Goal: Obtain resource: Download file/media

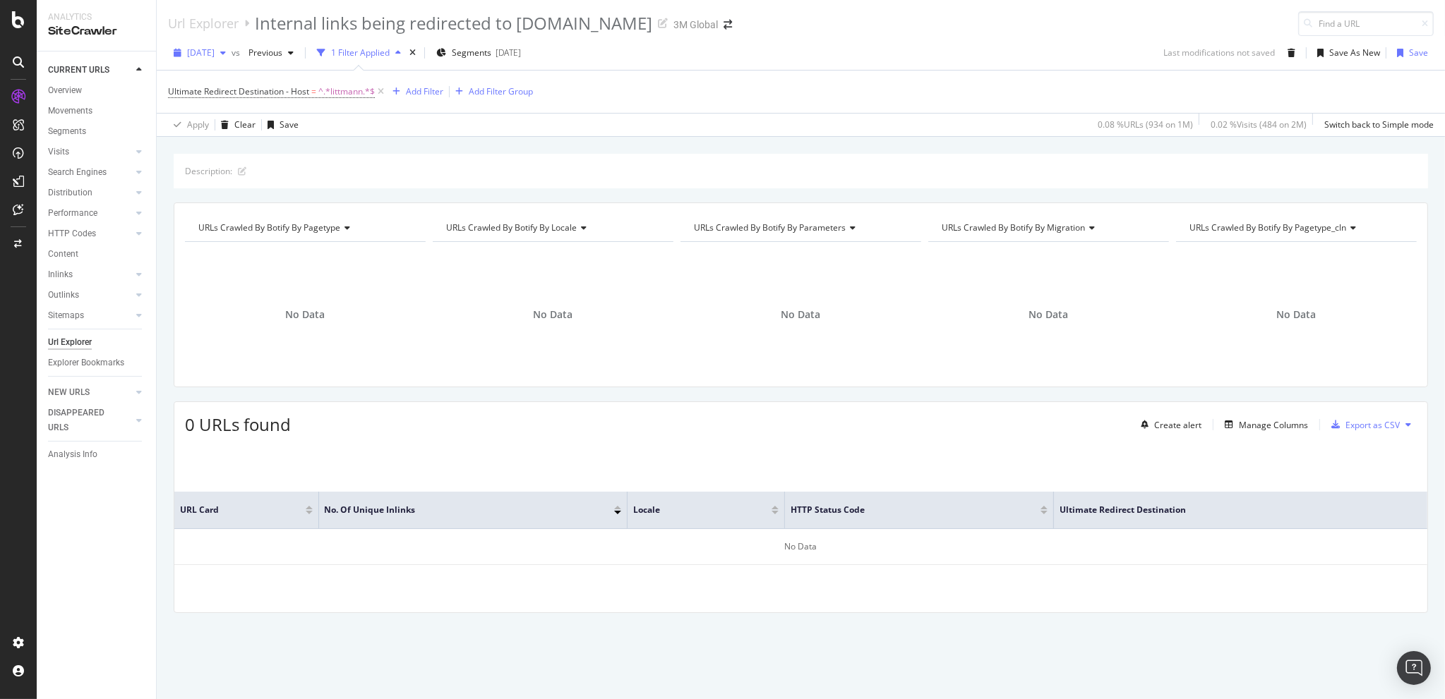
click at [232, 53] on div "button" at bounding box center [223, 53] width 17 height 8
click at [229, 98] on div "[DATE]" at bounding box center [226, 103] width 76 height 13
click at [299, 87] on span "Ultimate Redirect Destination - Host" at bounding box center [238, 91] width 141 height 12
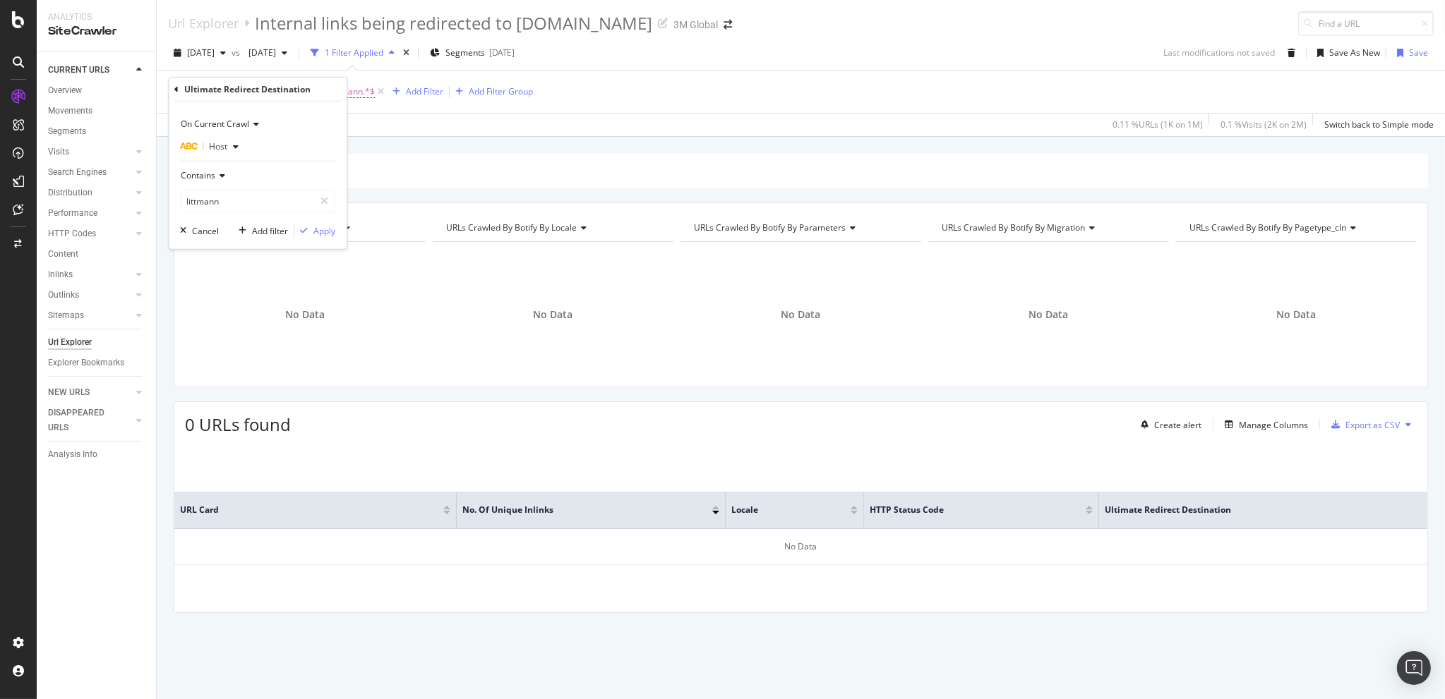
click at [225, 146] on span "Host" at bounding box center [218, 146] width 18 height 12
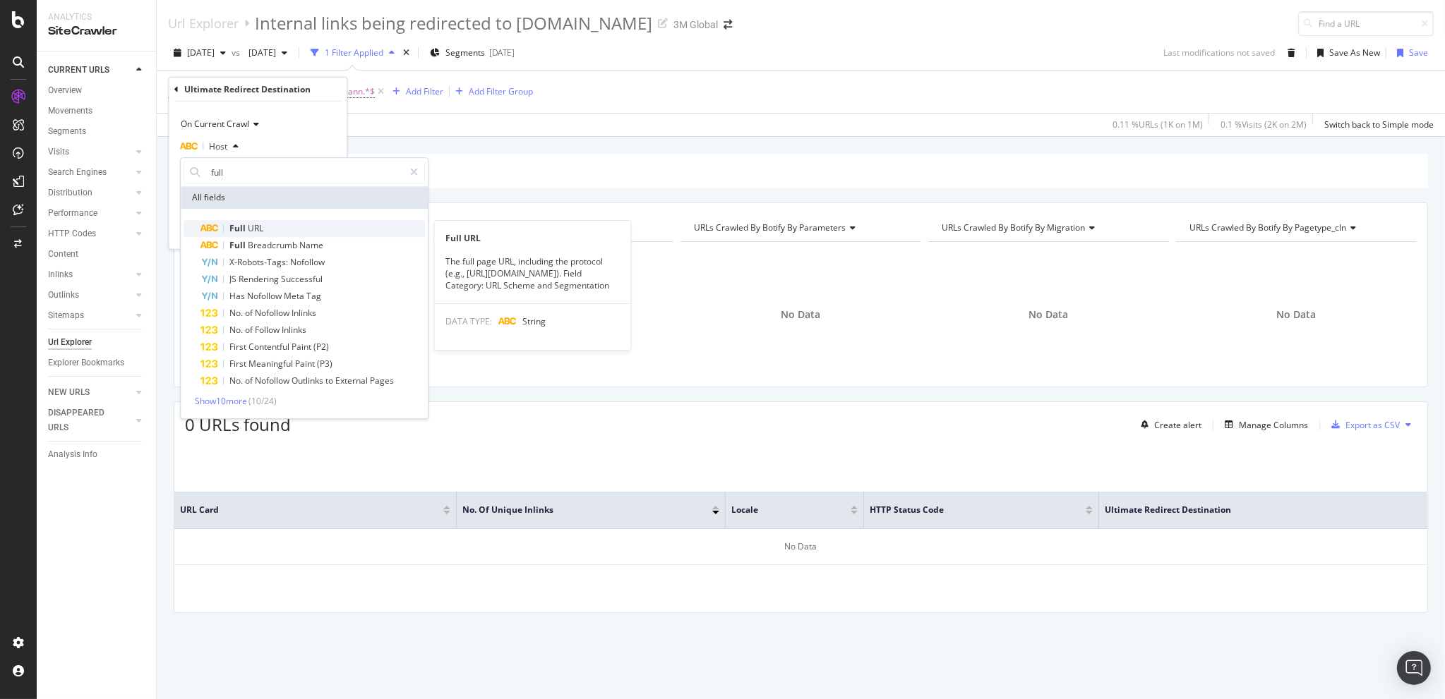
type input "full"
click at [263, 220] on div "Full URL" at bounding box center [312, 228] width 224 height 17
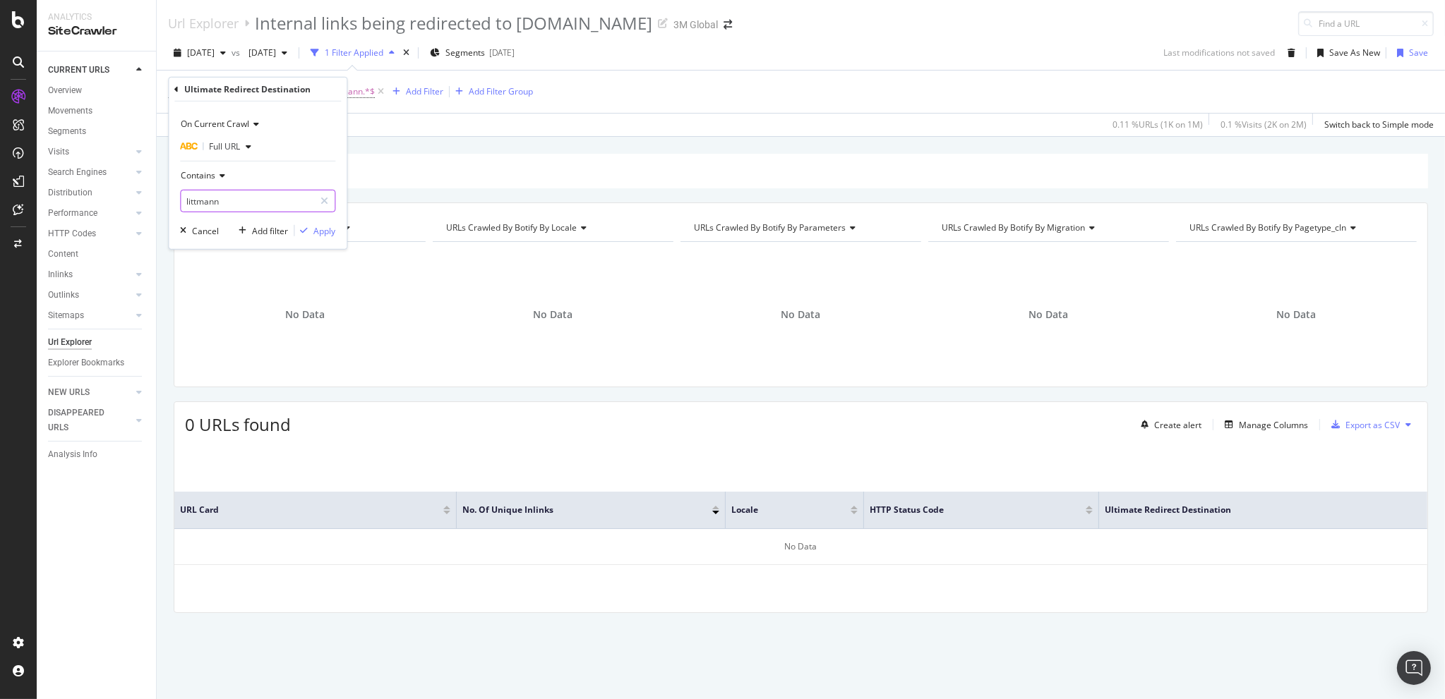
click at [258, 200] on input "littmann" at bounding box center [247, 201] width 133 height 23
click at [265, 196] on input "littmann" at bounding box center [247, 201] width 133 height 23
click at [327, 230] on div "Apply" at bounding box center [324, 230] width 22 height 12
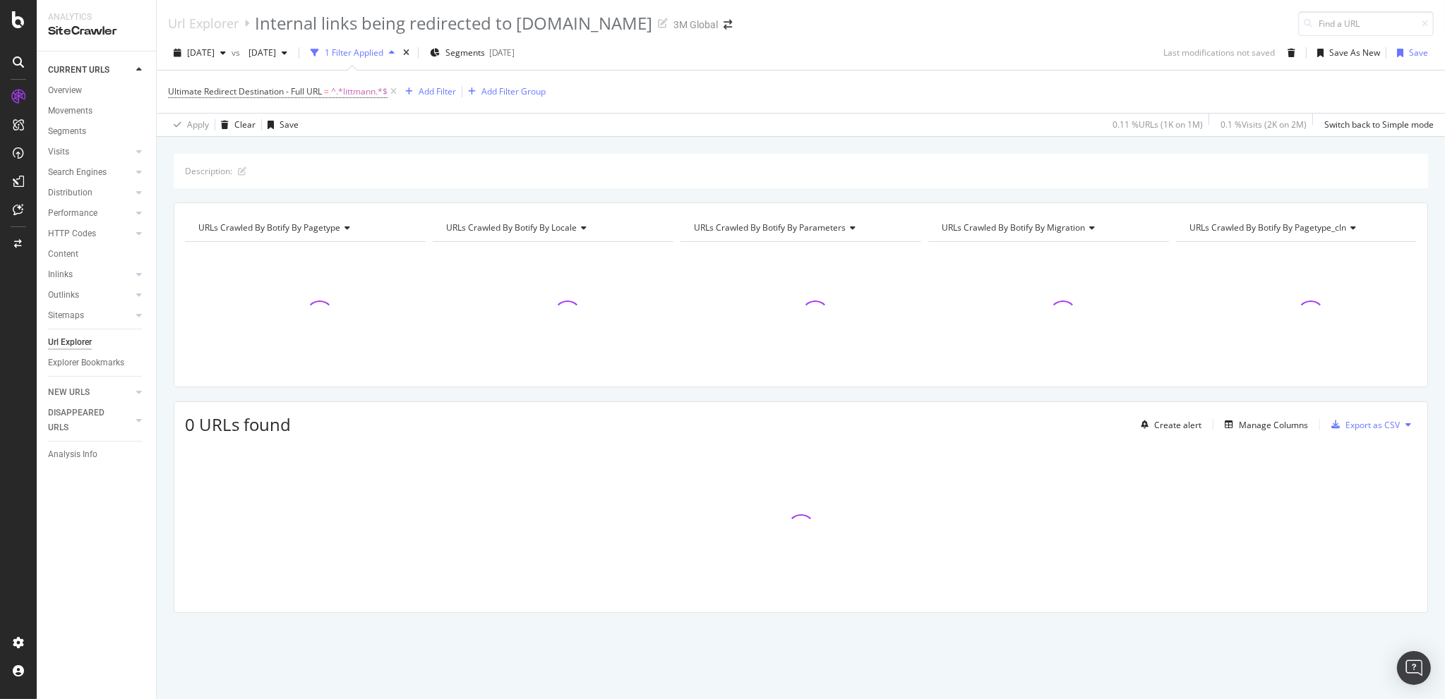
click at [431, 143] on div "Description: URLs Crawled By Botify By pagetype Chart (by Value) Table Expand E…" at bounding box center [801, 154] width 1288 height 34
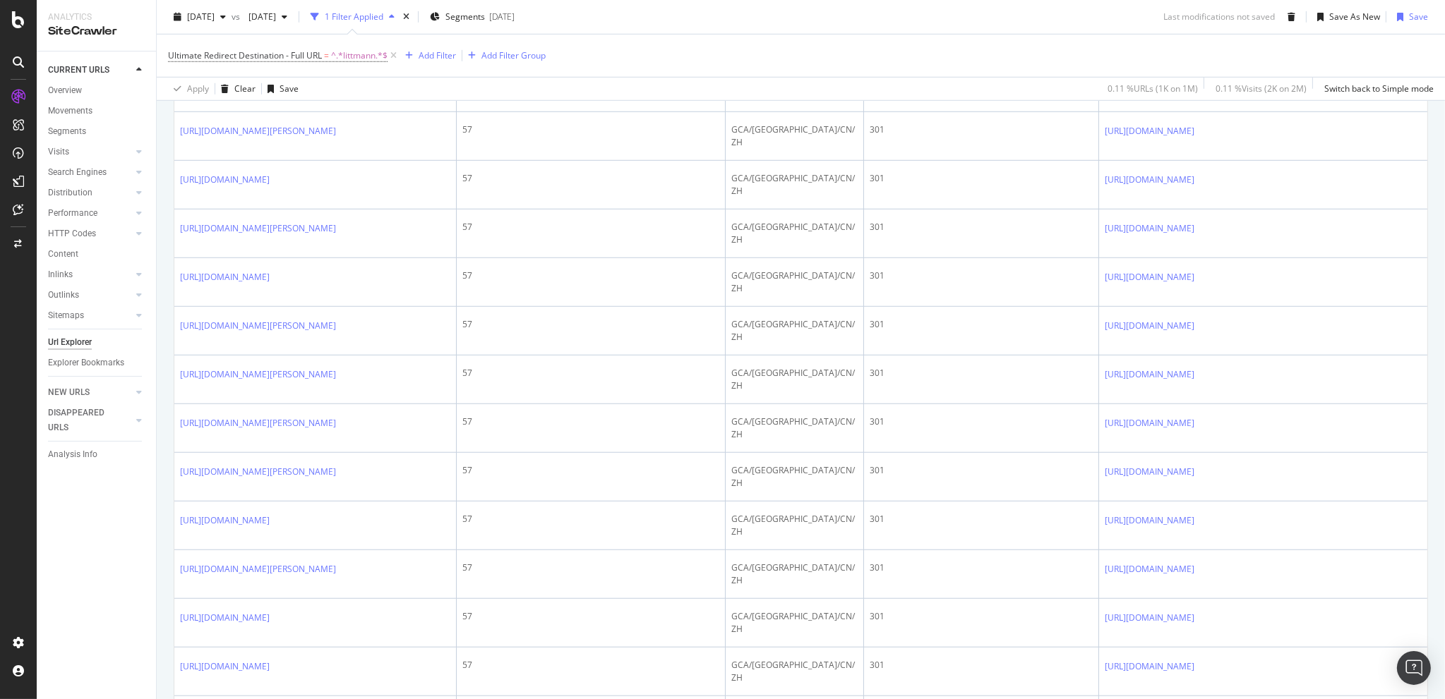
scroll to position [1317, 0]
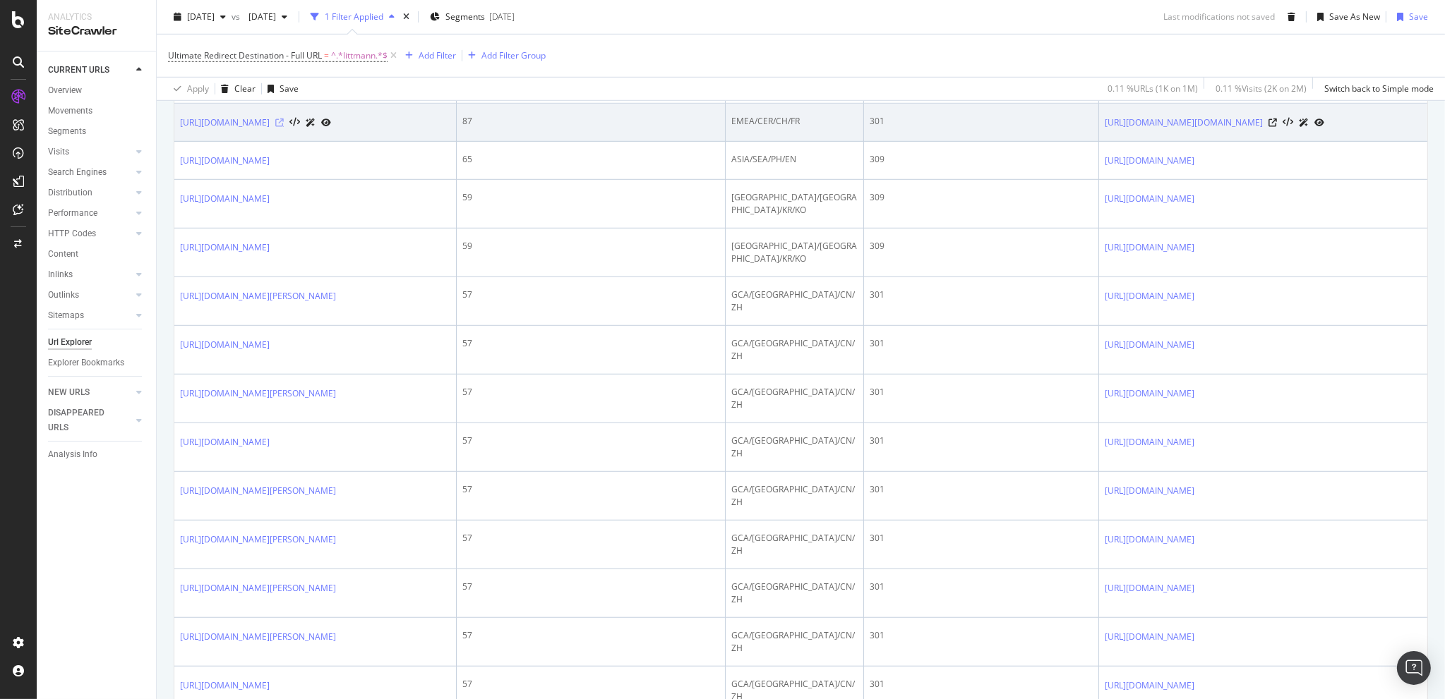
click at [284, 127] on icon at bounding box center [279, 123] width 8 height 8
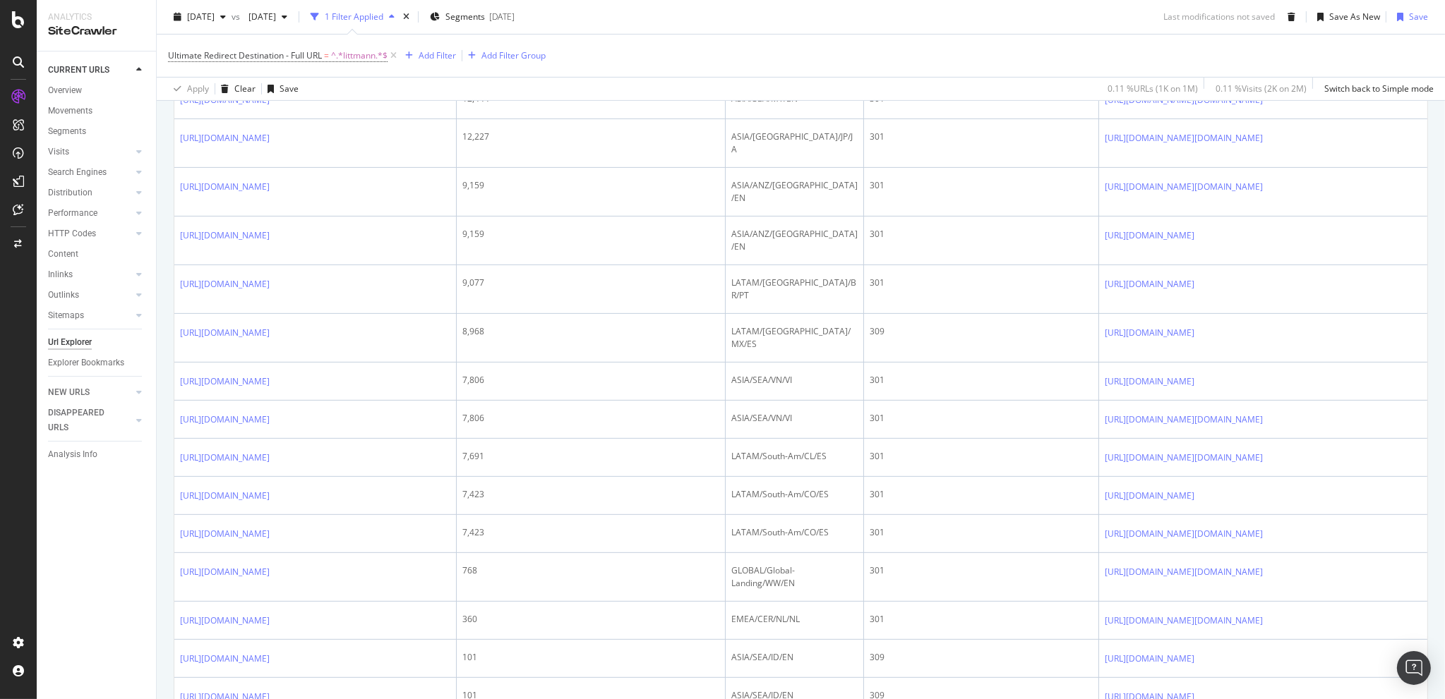
scroll to position [0, 0]
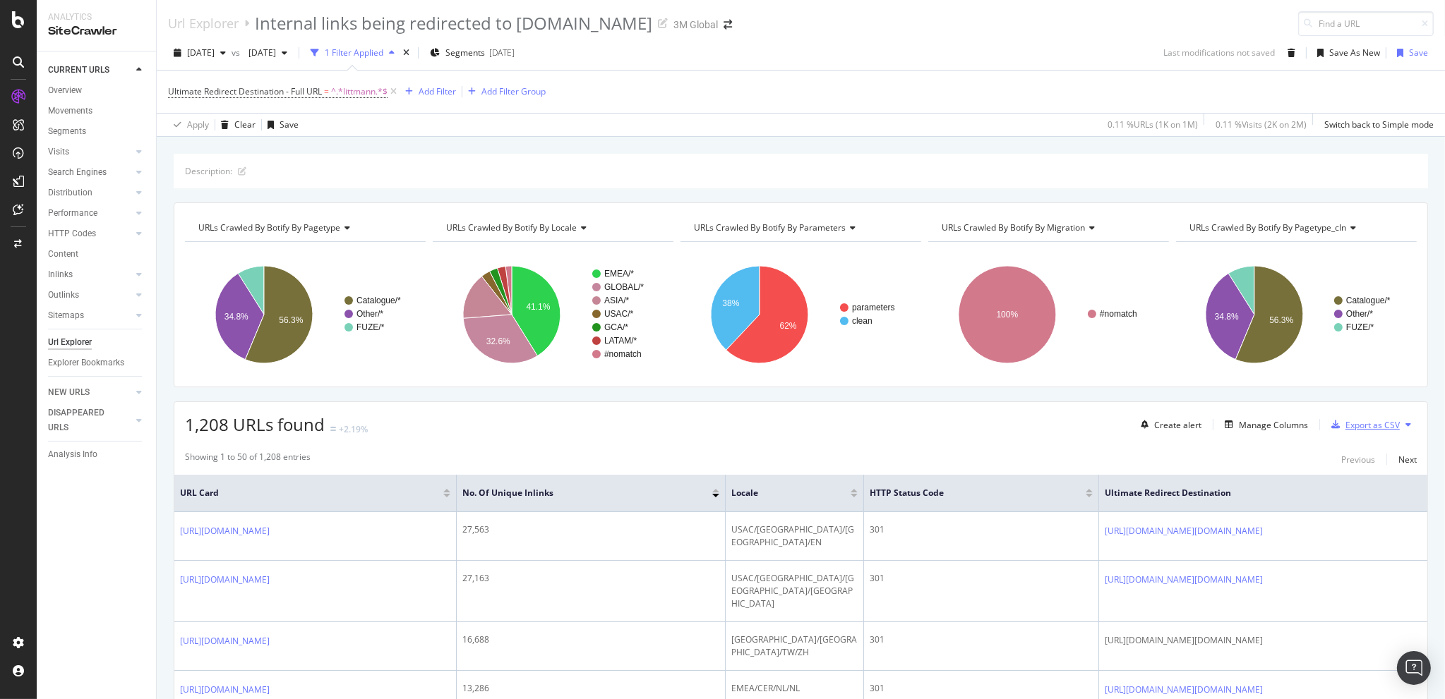
click at [1372, 426] on div "Export as CSV" at bounding box center [1372, 425] width 54 height 12
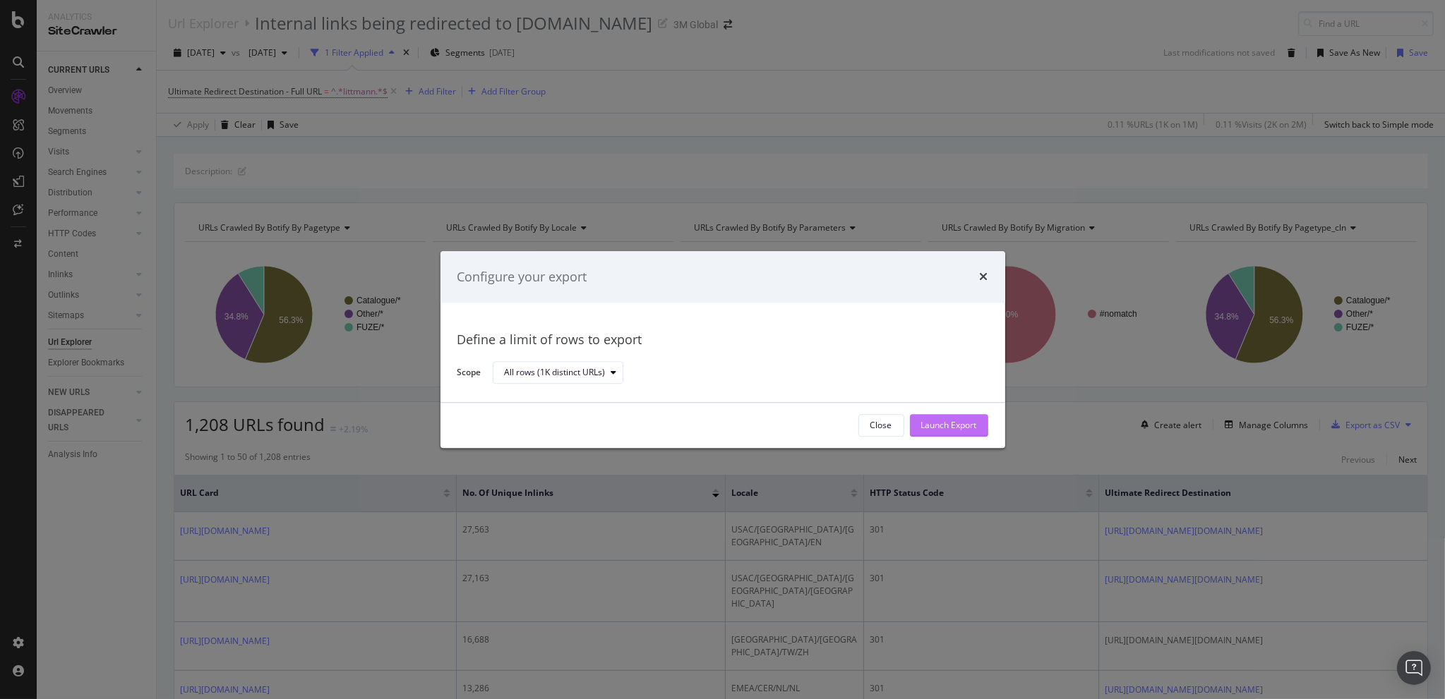
click at [974, 420] on div "Launch Export" at bounding box center [949, 426] width 56 height 12
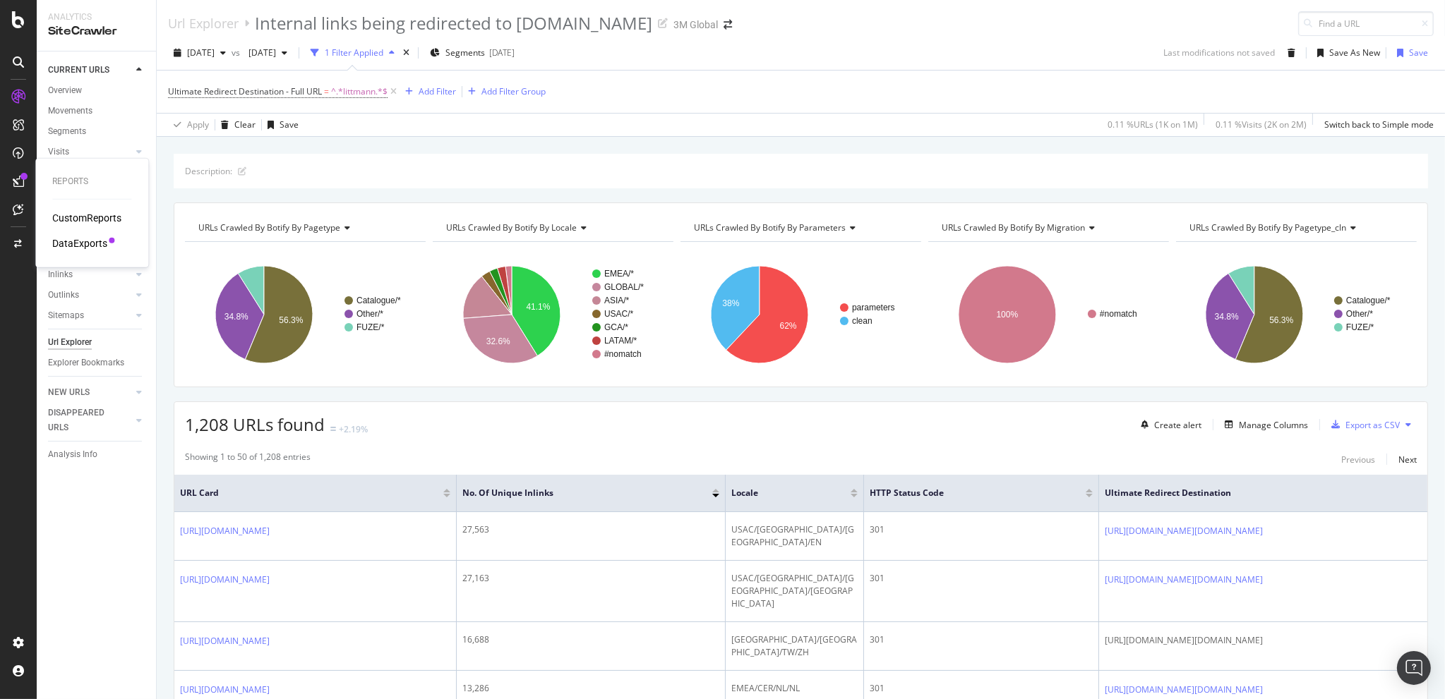
click at [82, 238] on div "DataExports" at bounding box center [79, 243] width 55 height 14
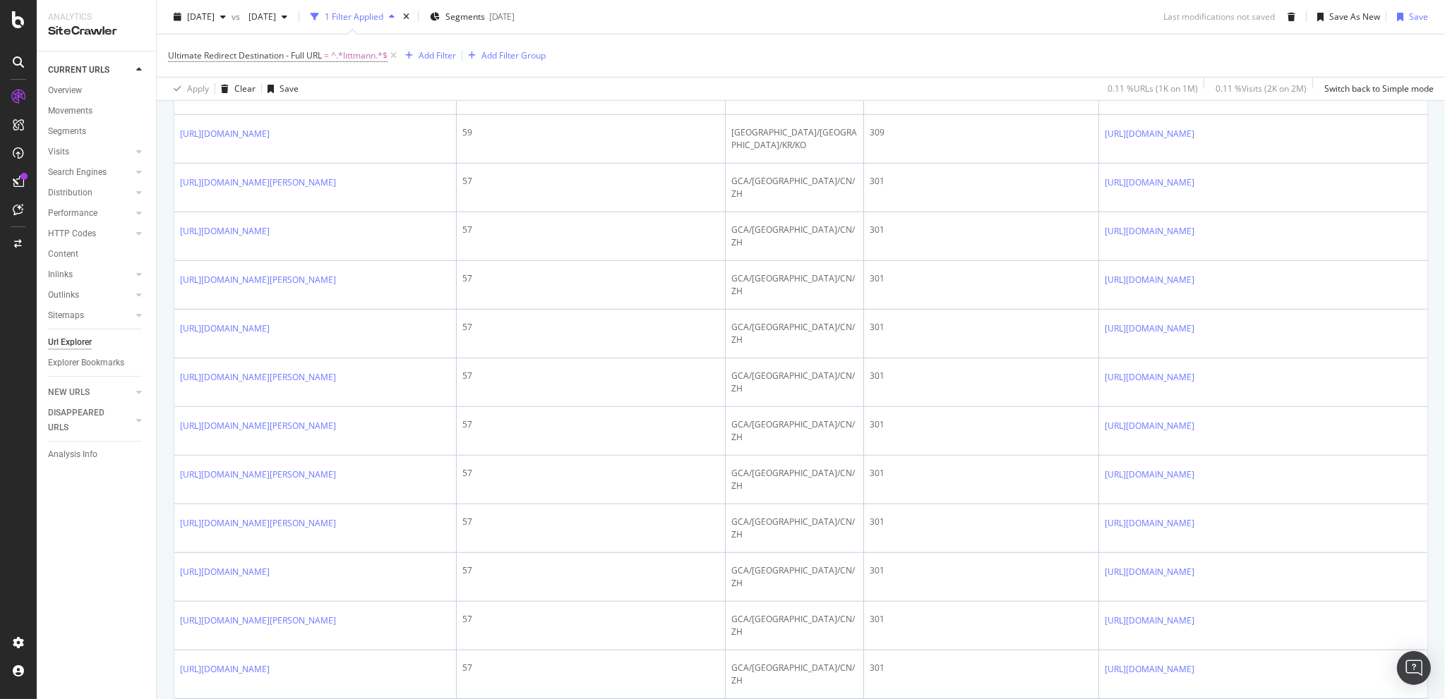
scroll to position [1482, 0]
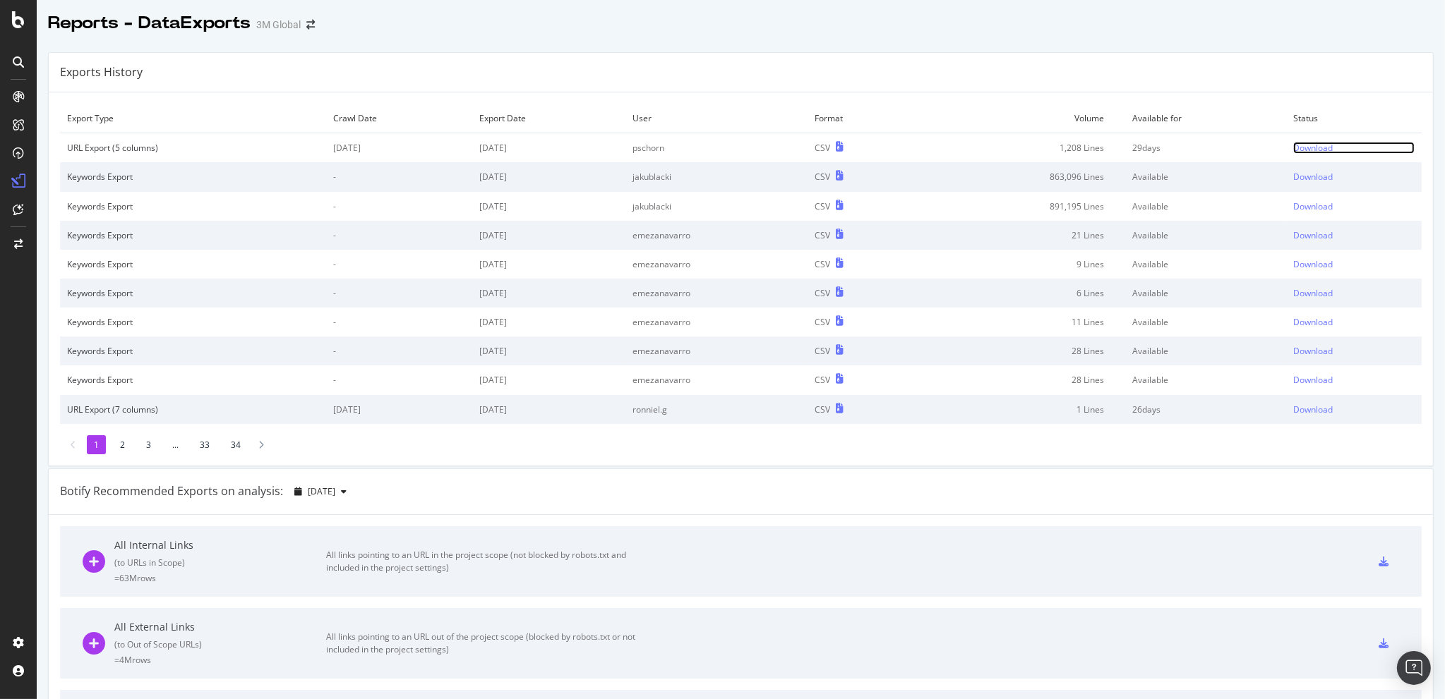
click at [1306, 150] on div "Download" at bounding box center [1313, 148] width 40 height 12
